Goal: Task Accomplishment & Management: Manage account settings

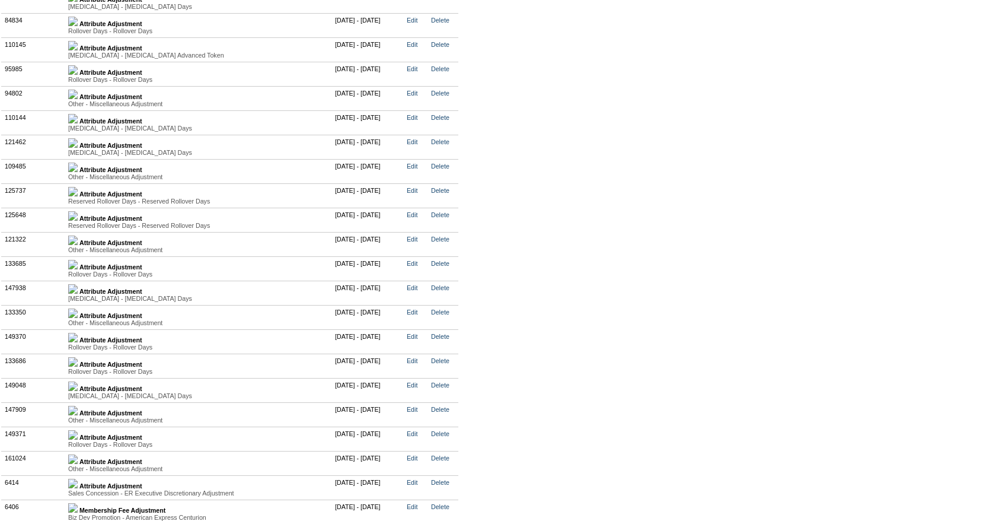
scroll to position [3115, 0]
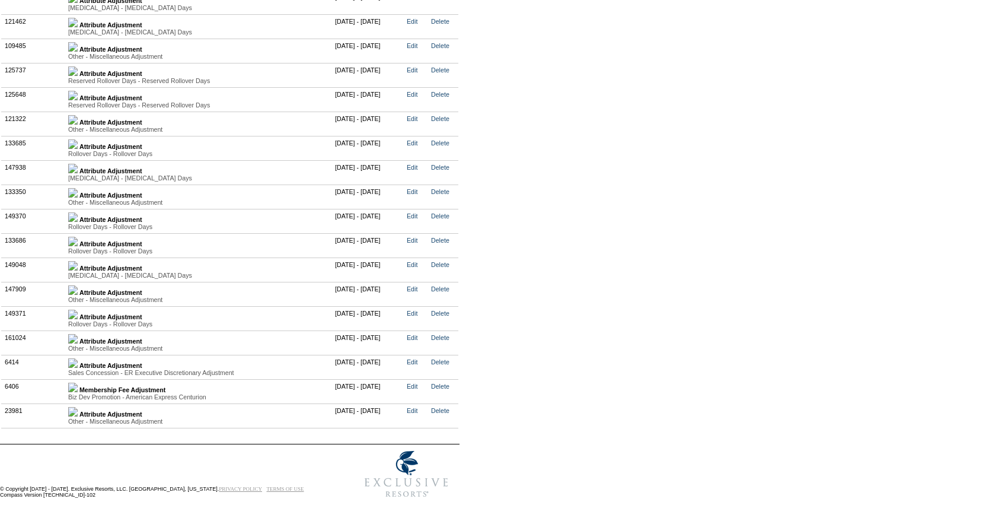
click at [78, 339] on img at bounding box center [72, 338] width 9 height 9
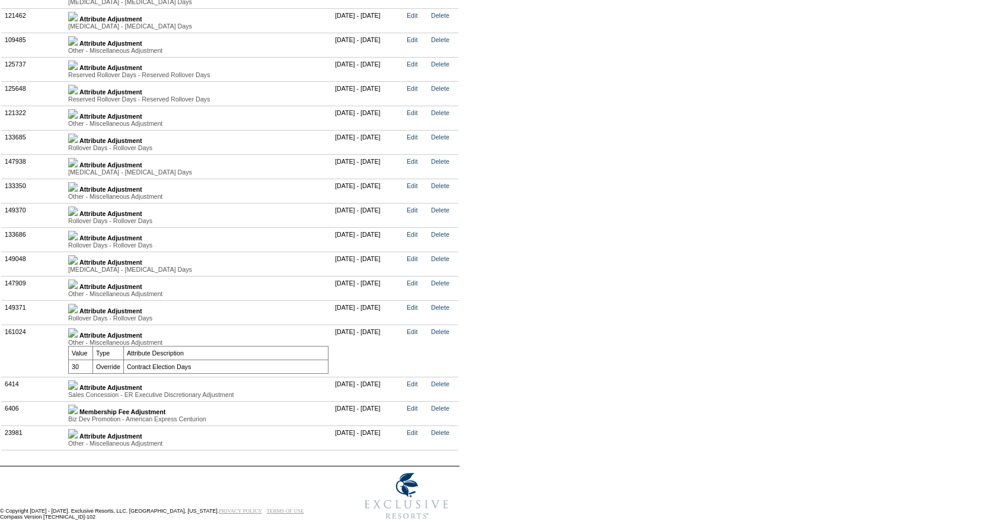
click at [78, 313] on img at bounding box center [72, 308] width 9 height 9
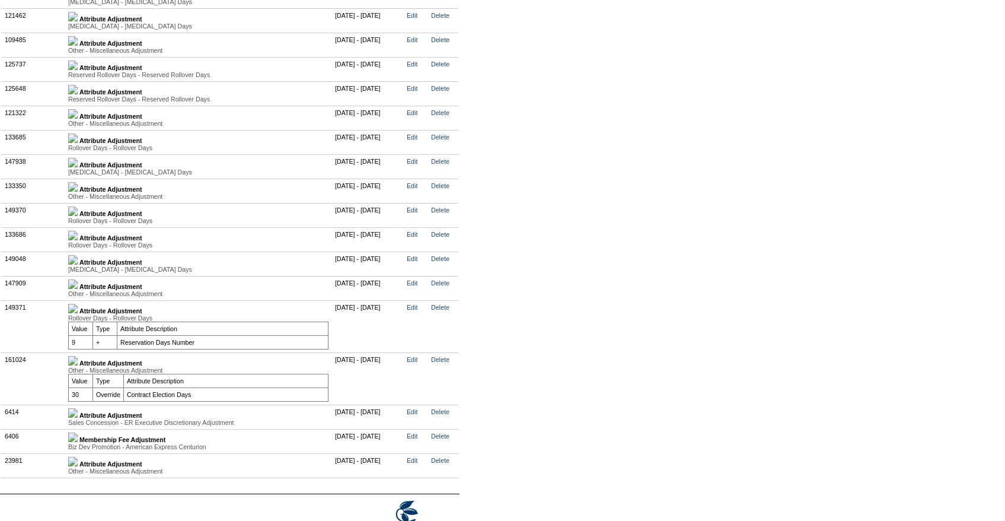
click at [78, 265] on img at bounding box center [72, 259] width 9 height 9
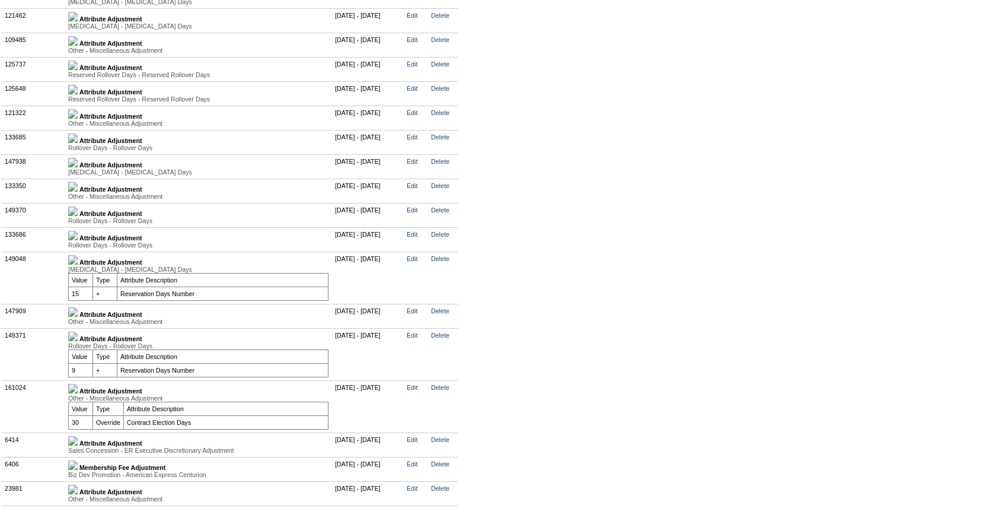
click at [78, 167] on img at bounding box center [72, 162] width 9 height 9
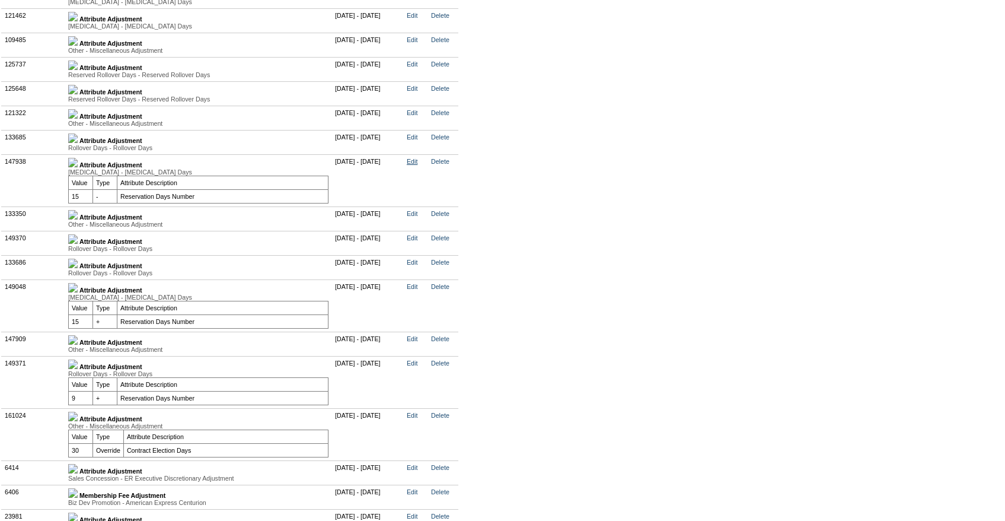
click at [418, 165] on link "Edit" at bounding box center [412, 161] width 11 height 7
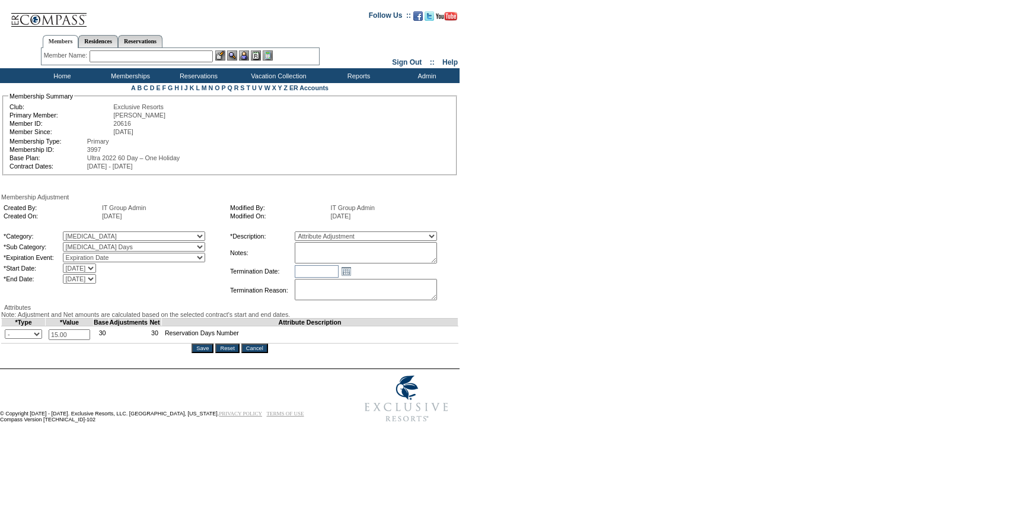
click at [254, 353] on input "Cancel" at bounding box center [254, 347] width 27 height 9
